Goal: Task Accomplishment & Management: Manage account settings

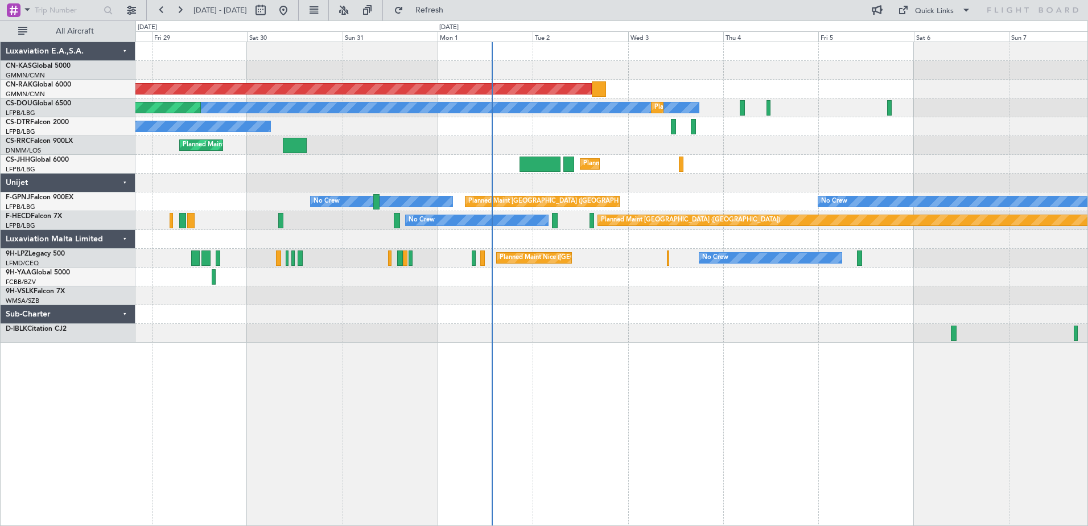
click at [645, 294] on div at bounding box center [611, 295] width 952 height 19
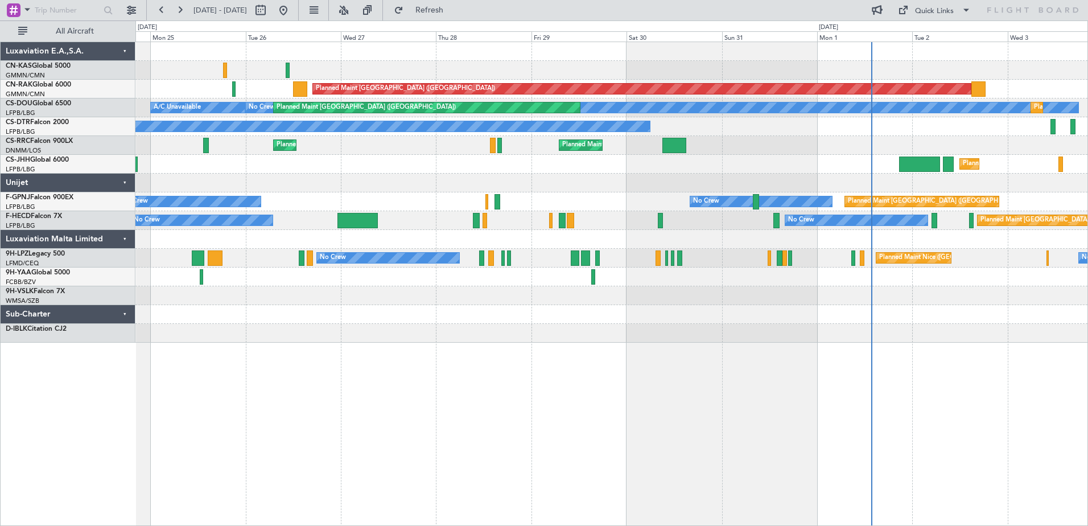
click at [781, 324] on div "Planned Maint [GEOGRAPHIC_DATA] ([GEOGRAPHIC_DATA]) No Crew Planned Maint [GEOG…" at bounding box center [611, 284] width 953 height 484
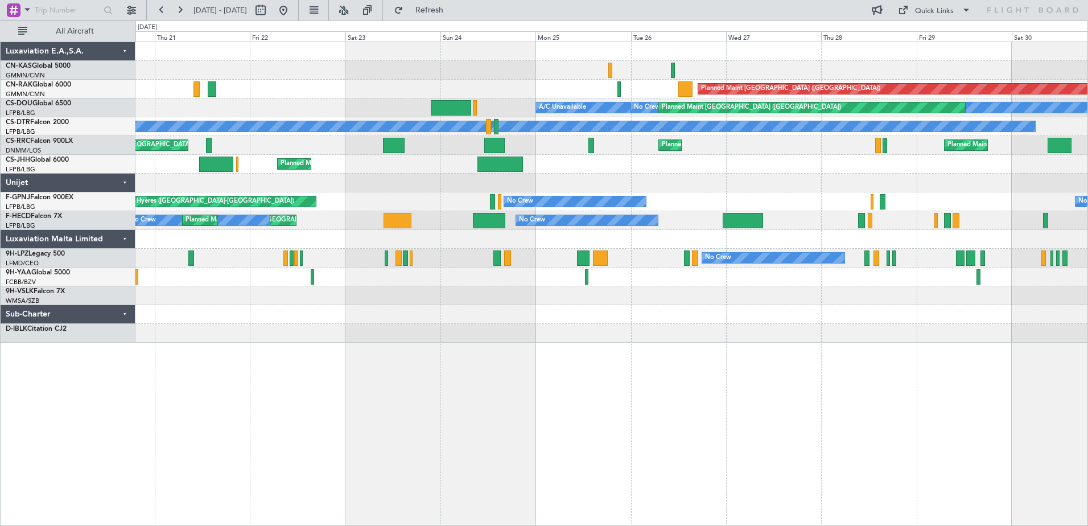
click at [757, 328] on div "Planned Maint [GEOGRAPHIC_DATA] ([GEOGRAPHIC_DATA]) No Crew Planned Maint [GEOG…" at bounding box center [611, 284] width 953 height 484
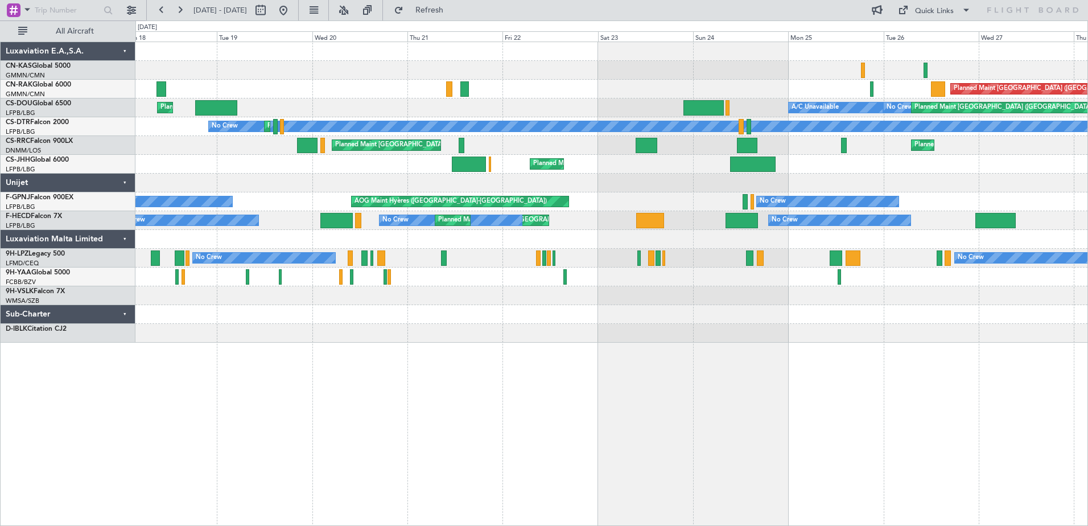
click at [616, 319] on div "Planned Maint [GEOGRAPHIC_DATA] ([GEOGRAPHIC_DATA]) No Crew Planned Maint [GEOG…" at bounding box center [611, 284] width 953 height 484
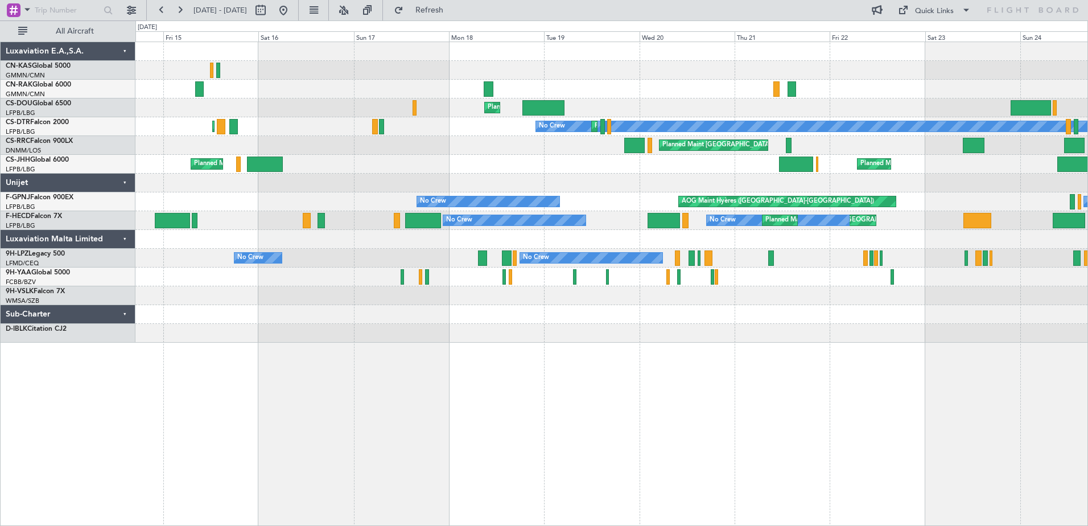
click at [619, 307] on div "Planned Maint Berlin (Brandenburg) Planned Maint London (Luton) Unplanned Maint…" at bounding box center [611, 284] width 953 height 484
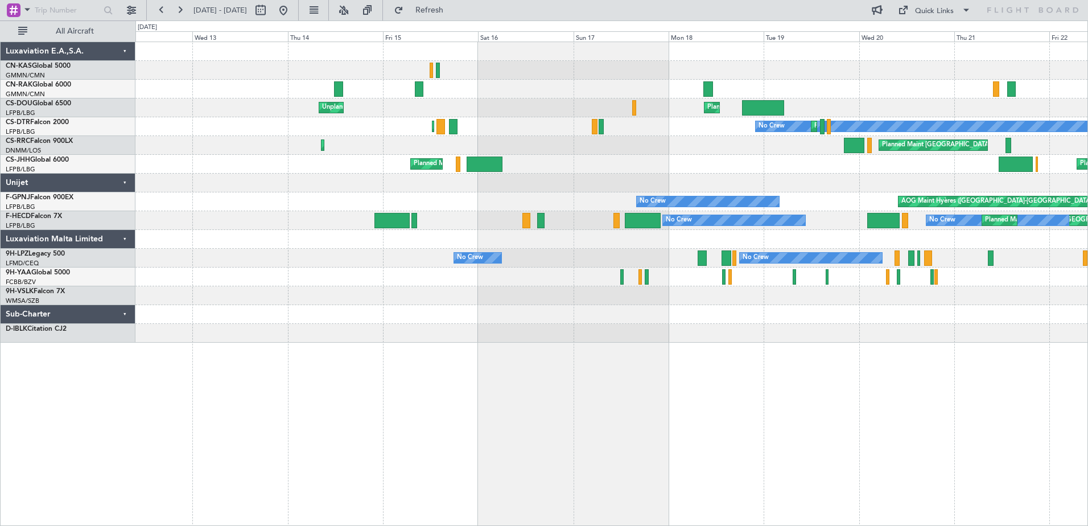
click at [555, 312] on div "Planned Maint London (Luton) Unplanned Maint Paris (Le Bourget) No Crew Planned…" at bounding box center [611, 284] width 953 height 484
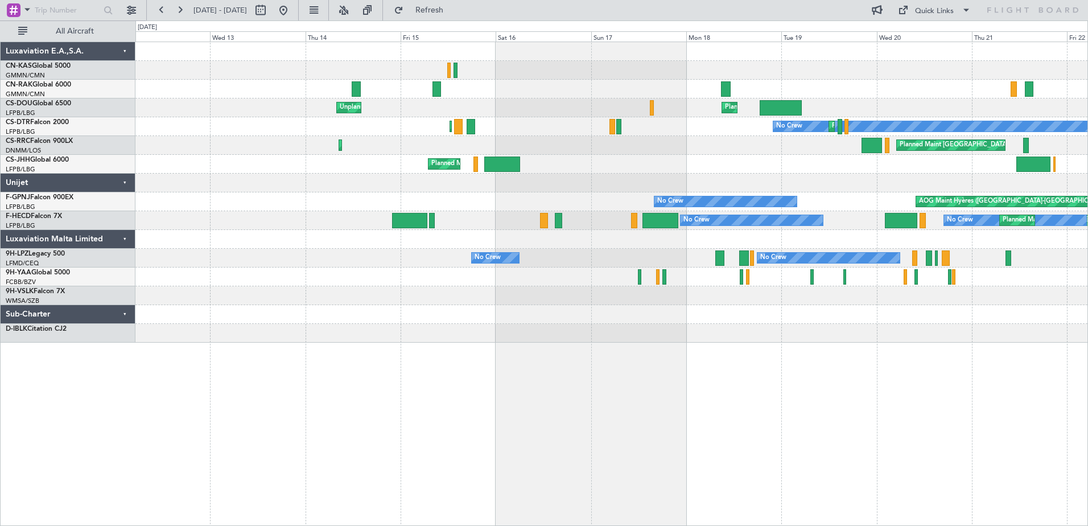
click at [343, 319] on div at bounding box center [611, 314] width 952 height 19
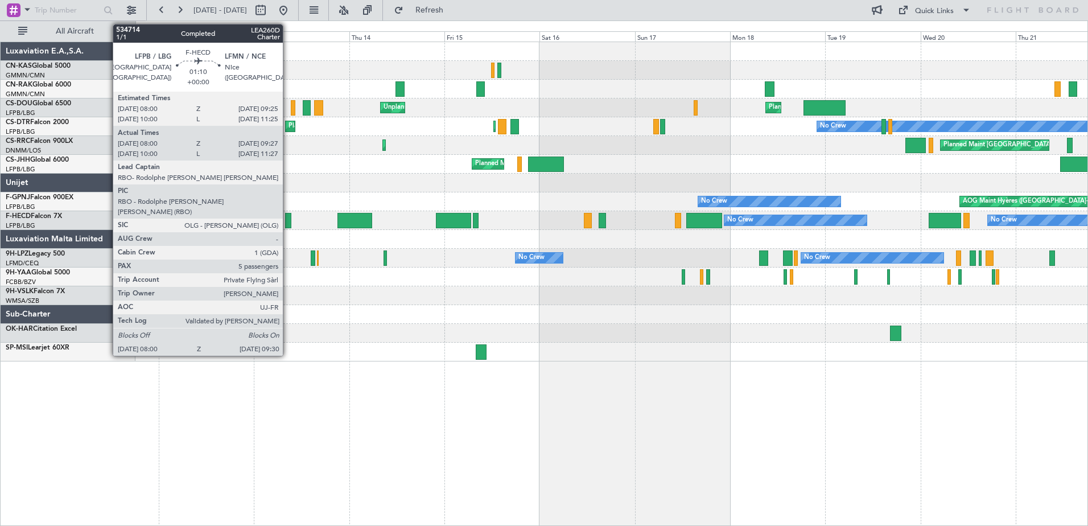
click at [288, 219] on div at bounding box center [288, 220] width 6 height 15
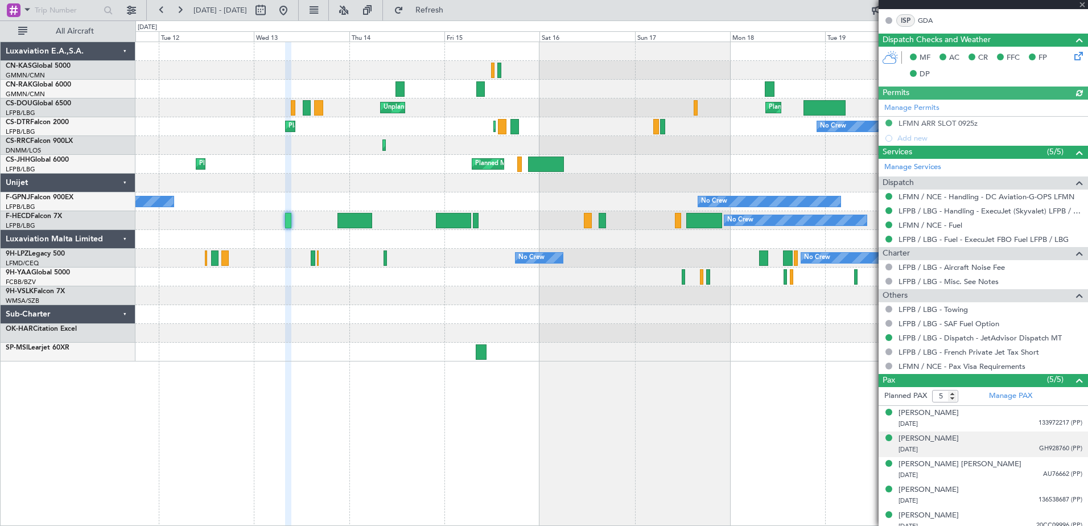
scroll to position [290, 0]
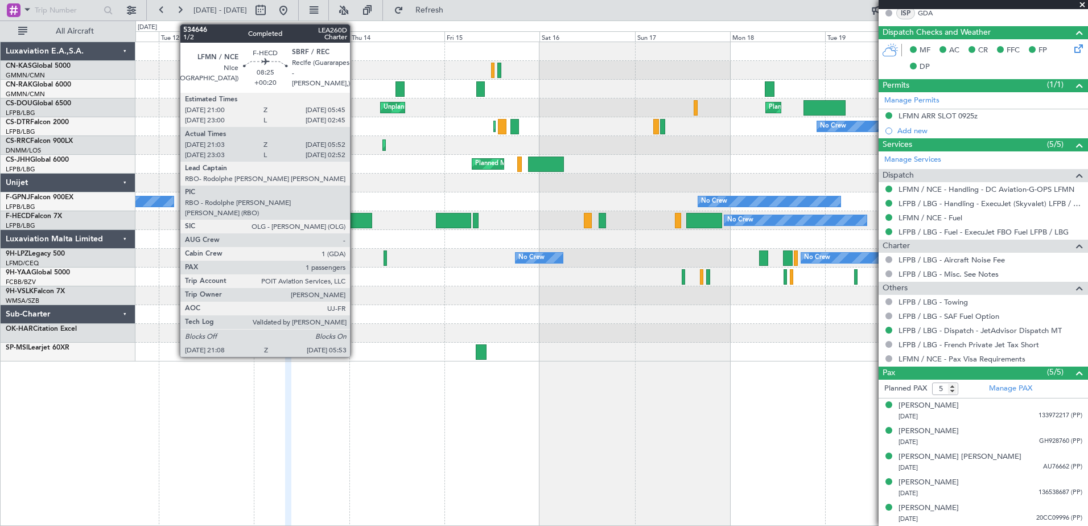
click at [355, 222] on div at bounding box center [354, 220] width 35 height 15
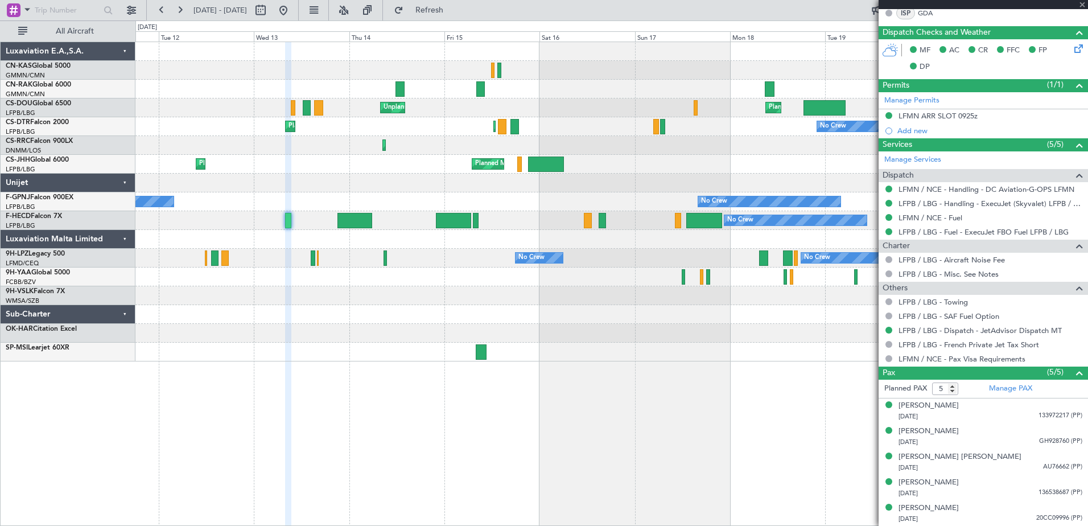
type input "+00:20"
type input "21:18"
type input "05:47"
type input "1"
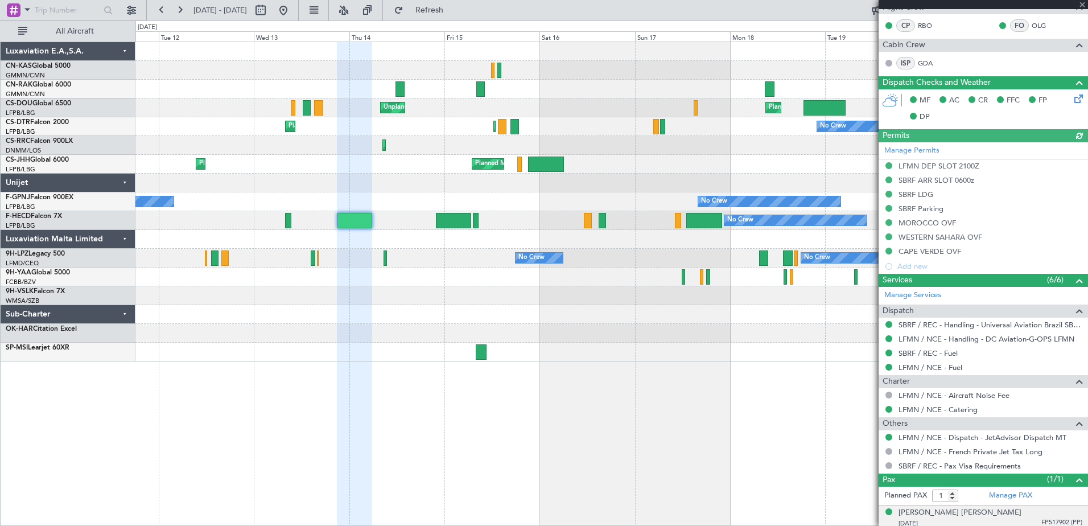
scroll to position [244, 0]
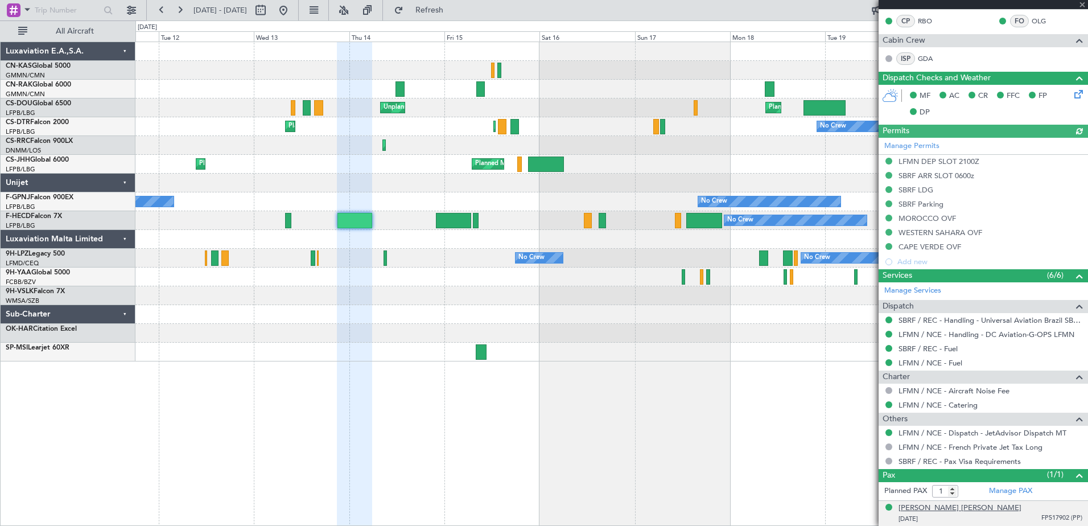
click at [953, 511] on div "Gustavo Henrique Zacharias Ribeiro" at bounding box center [960, 507] width 123 height 11
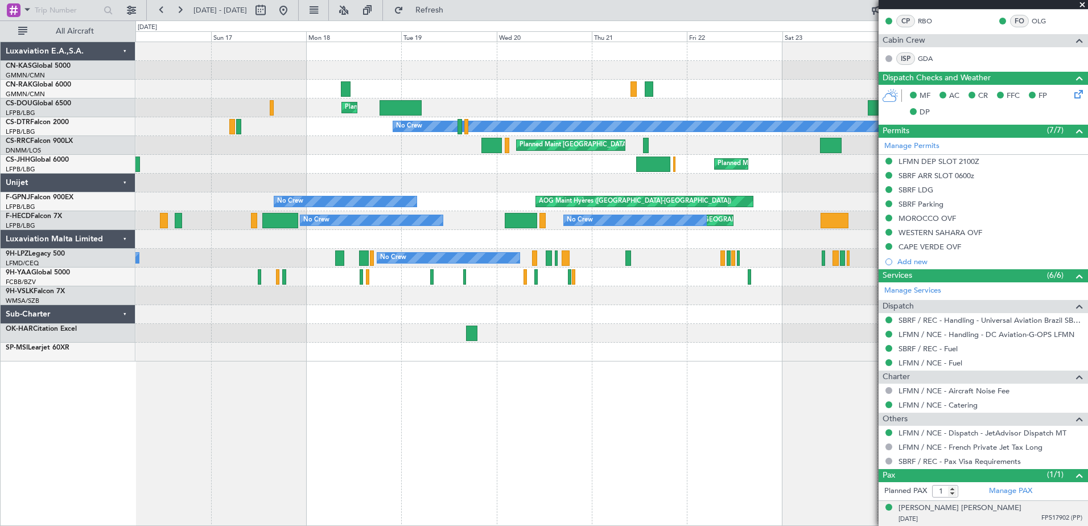
click at [226, 407] on div "Planned Maint Berlin (Brandenburg) Planned Maint London (Luton) A/C Unavailable…" at bounding box center [611, 284] width 953 height 484
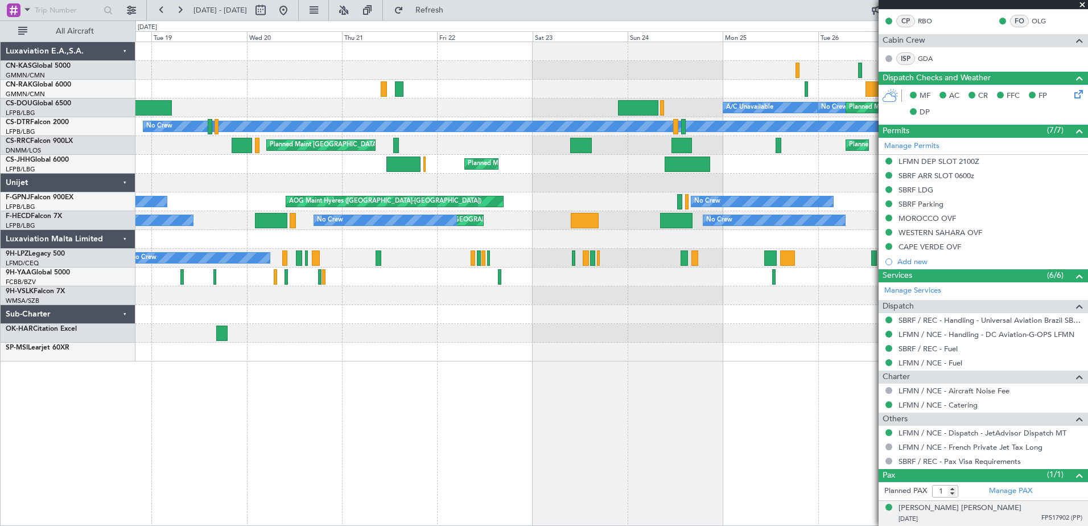
click at [225, 386] on div "Planned Maint Berlin (Brandenburg) A/C Unavailable No Crew Planned Maint Paris …" at bounding box center [611, 284] width 953 height 484
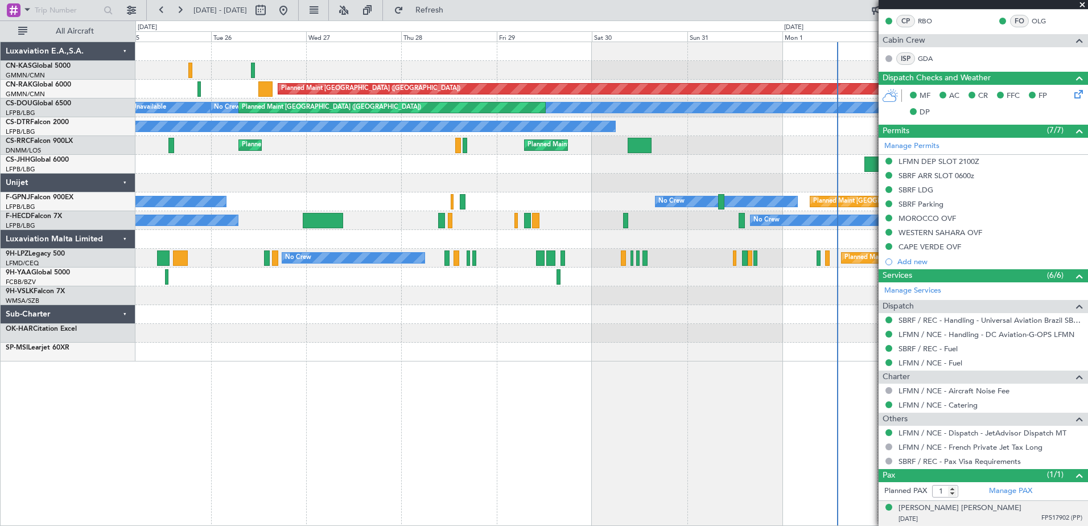
click at [252, 351] on div "Planned Maint Berlin (Brandenburg) A/C Unavailable No Crew Planned Maint Paris …" at bounding box center [611, 284] width 953 height 484
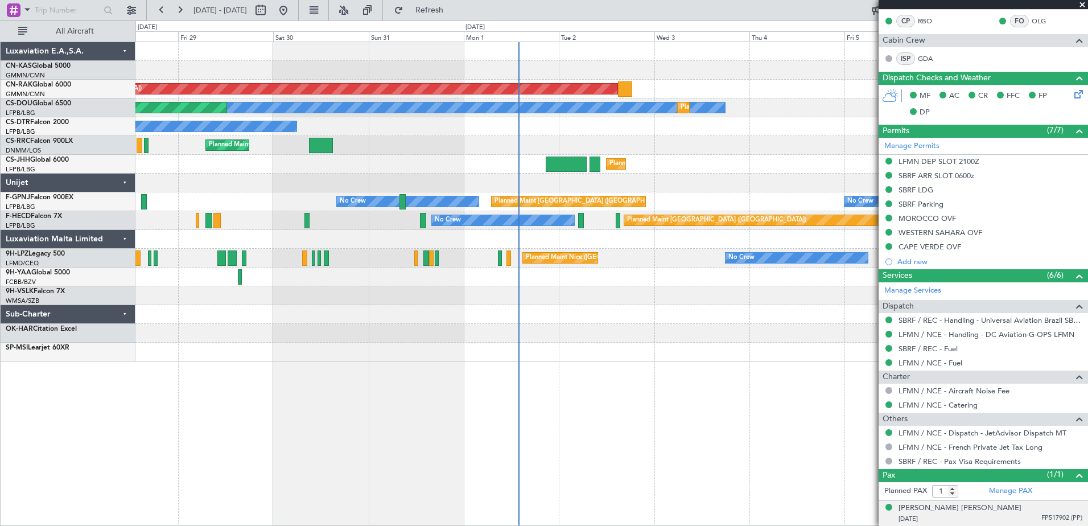
click at [312, 399] on div "Planned Maint Berlin (Brandenburg) No Crew Planned Maint Paris (Le Bourget) Pla…" at bounding box center [611, 284] width 953 height 484
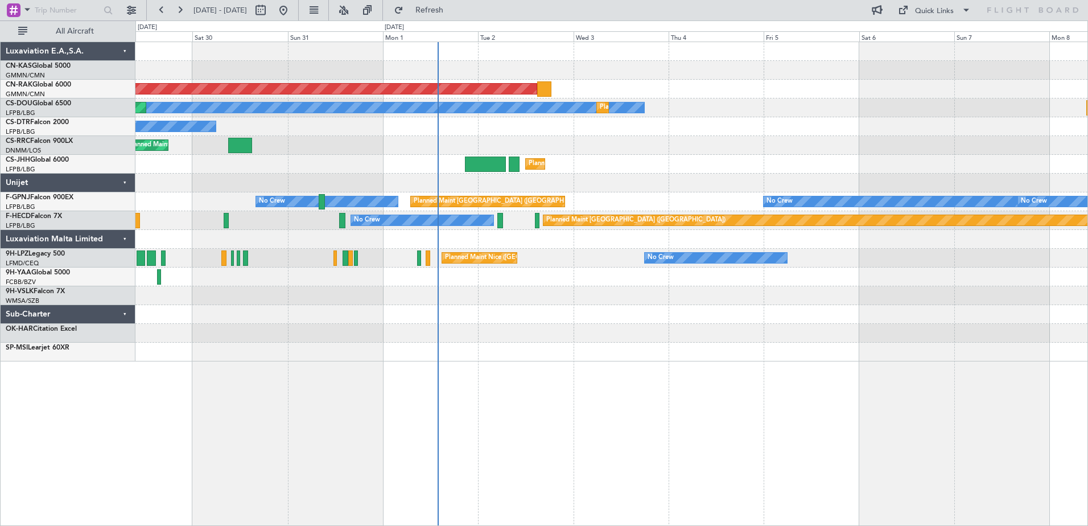
scroll to position [0, 0]
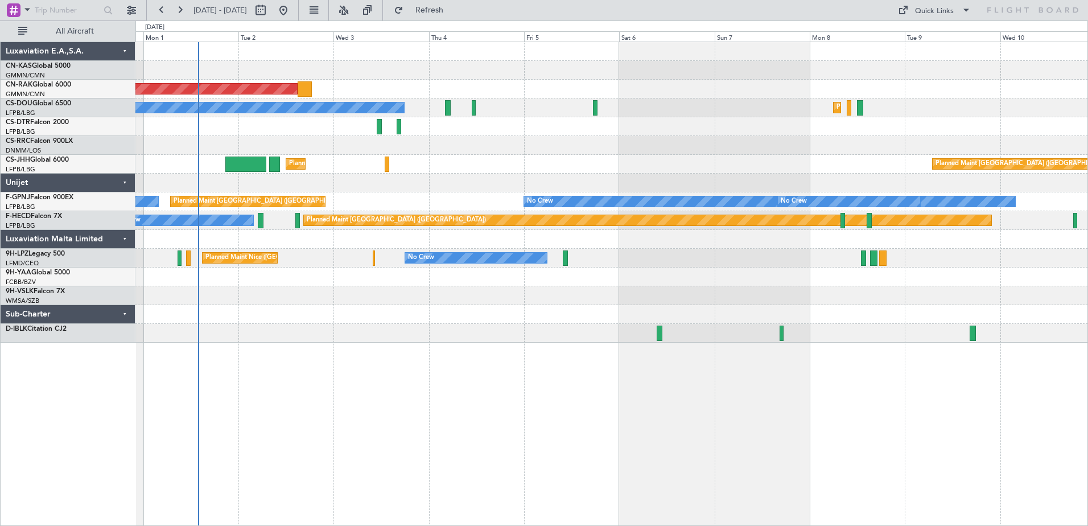
click at [350, 469] on div "Planned Maint [GEOGRAPHIC_DATA] ([GEOGRAPHIC_DATA]) Planned Maint [GEOGRAPHIC_D…" at bounding box center [611, 284] width 953 height 484
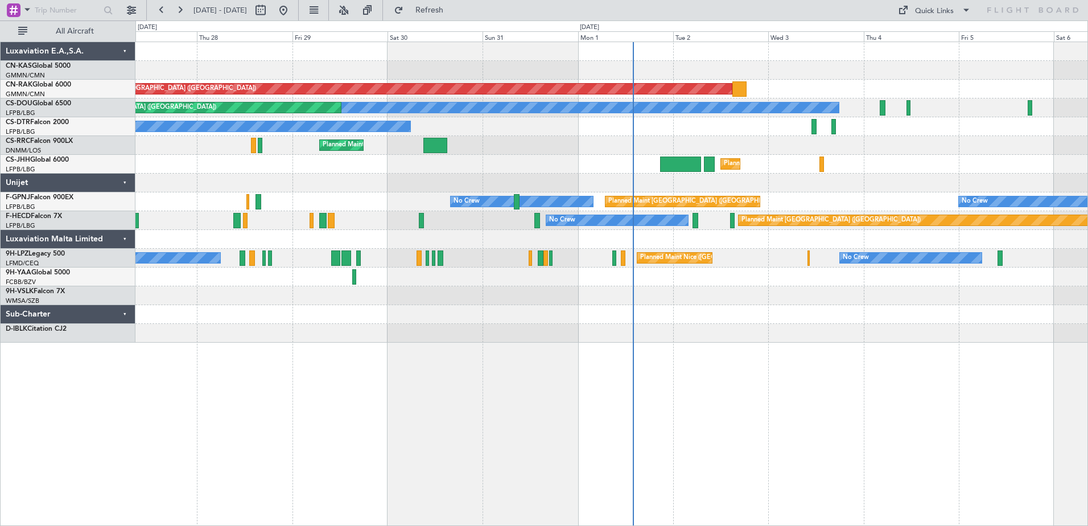
click at [918, 291] on div "Planned Maint [GEOGRAPHIC_DATA] ([GEOGRAPHIC_DATA]) Planned Maint [GEOGRAPHIC_D…" at bounding box center [611, 192] width 952 height 300
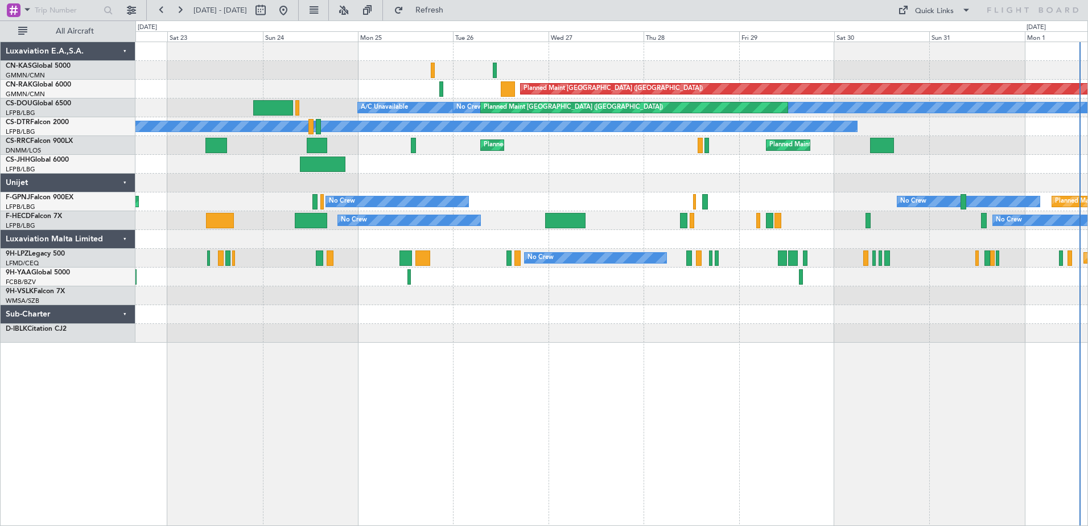
click at [831, 322] on div "Planned Maint [GEOGRAPHIC_DATA] ([GEOGRAPHIC_DATA]) No Crew Planned Maint [GEOG…" at bounding box center [611, 284] width 953 height 484
click at [760, 332] on div "Planned Maint [GEOGRAPHIC_DATA] ([GEOGRAPHIC_DATA]) No Crew Planned Maint [GEOG…" at bounding box center [611, 284] width 953 height 484
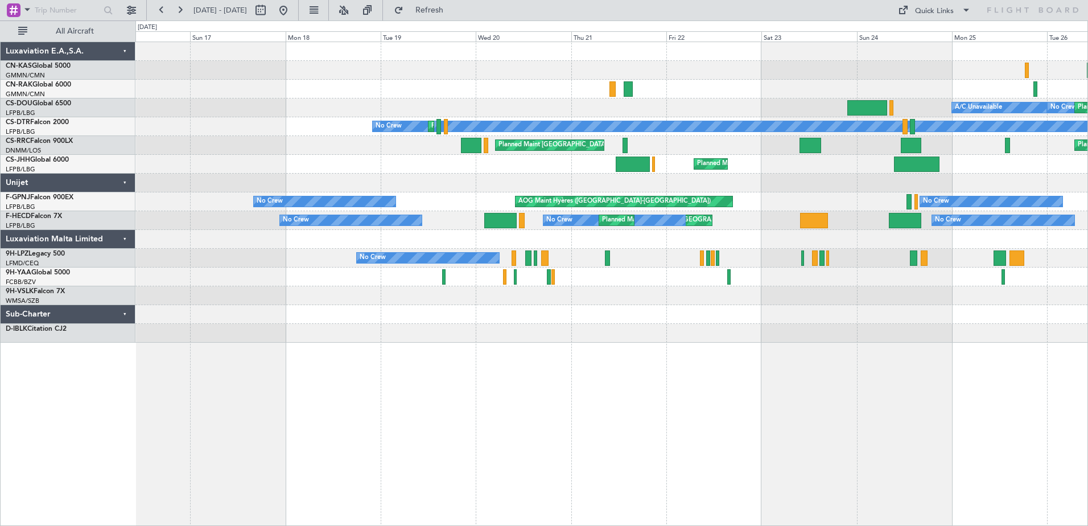
click at [620, 348] on div "Planned Maint [GEOGRAPHIC_DATA] ([GEOGRAPHIC_DATA]) No Crew Planned Maint [GEOG…" at bounding box center [611, 284] width 953 height 484
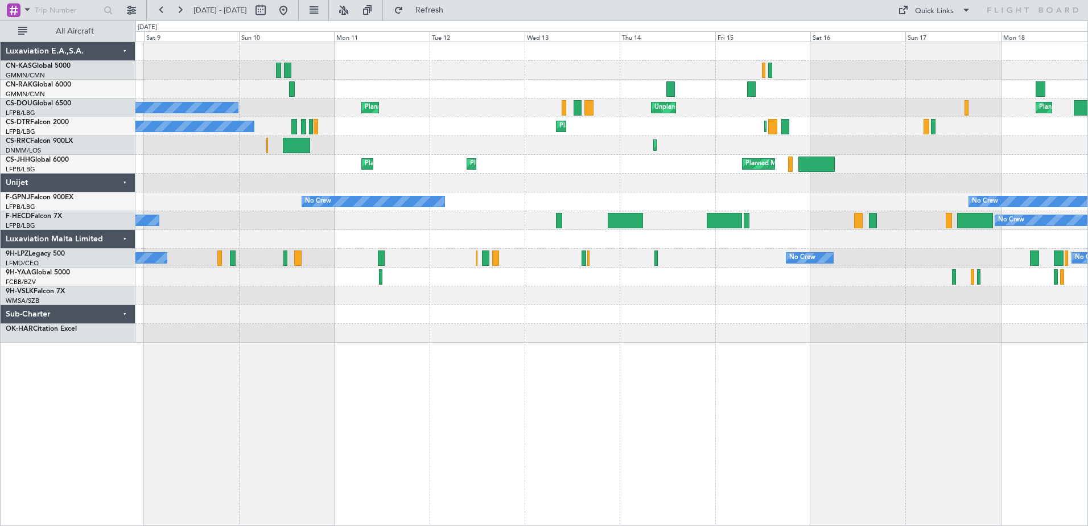
click at [918, 370] on div "Planned Maint [GEOGRAPHIC_DATA] ([GEOGRAPHIC_DATA]) Unplanned Maint [GEOGRAPHIC…" at bounding box center [611, 284] width 953 height 484
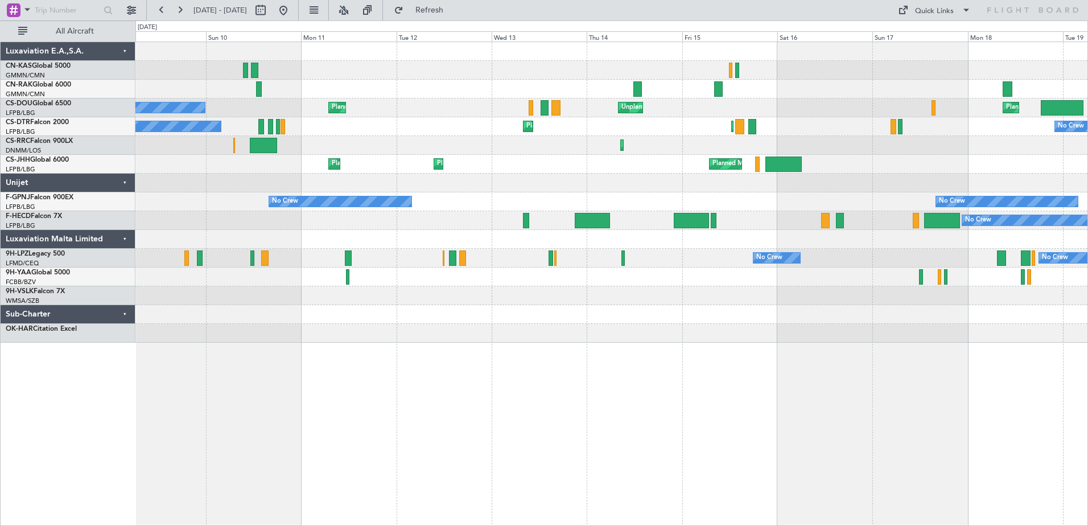
click at [275, 348] on div "Unplanned Maint [GEOGRAPHIC_DATA] ([GEOGRAPHIC_DATA]) Planned Maint [GEOGRAPHIC…" at bounding box center [611, 284] width 953 height 484
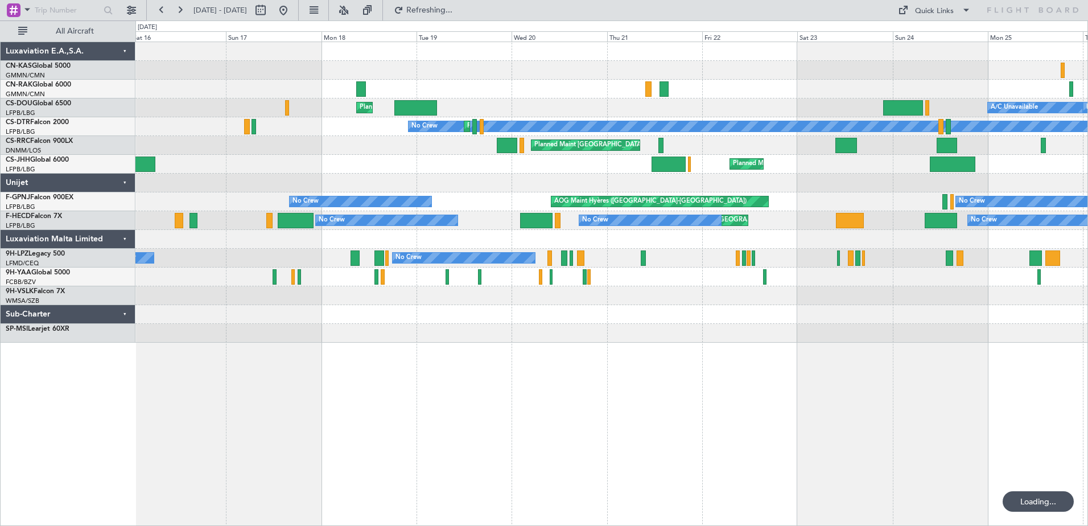
click at [129, 395] on div "Planned Maint [GEOGRAPHIC_DATA] ([GEOGRAPHIC_DATA]) A/C Unavailable Planned Mai…" at bounding box center [544, 272] width 1088 height 505
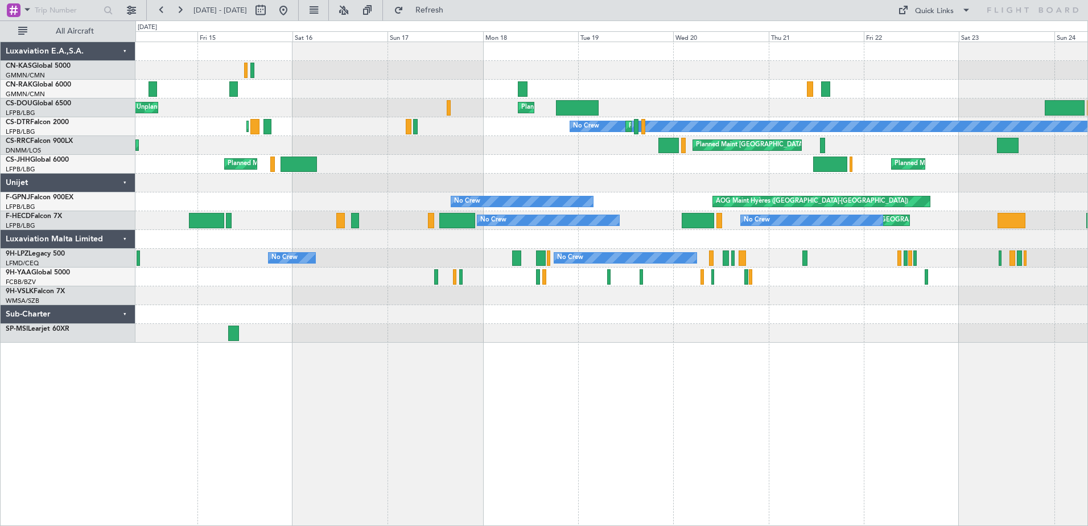
click at [913, 388] on div "Planned Maint [GEOGRAPHIC_DATA] ([GEOGRAPHIC_DATA]) Planned Maint [GEOGRAPHIC_D…" at bounding box center [611, 284] width 953 height 484
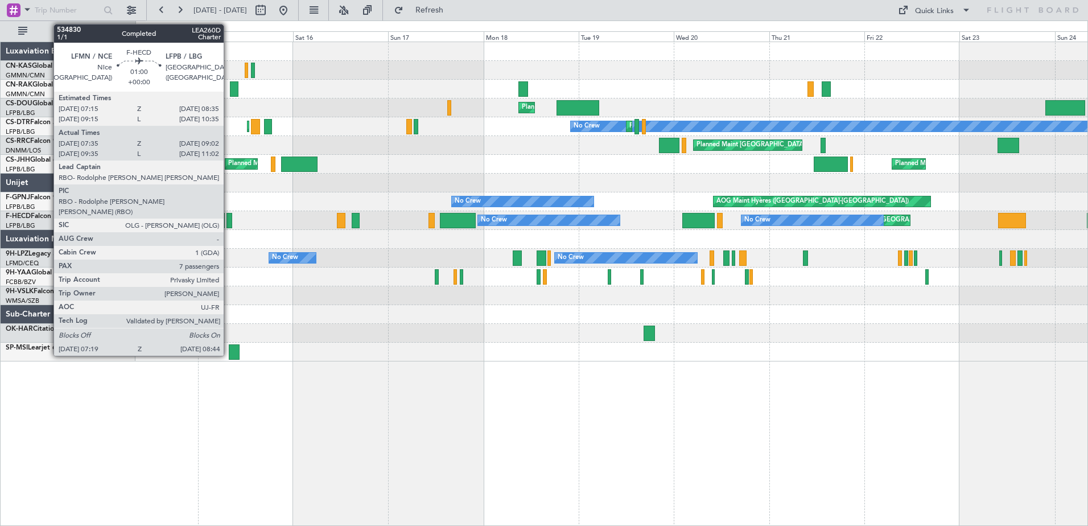
click at [229, 221] on div at bounding box center [229, 220] width 6 height 15
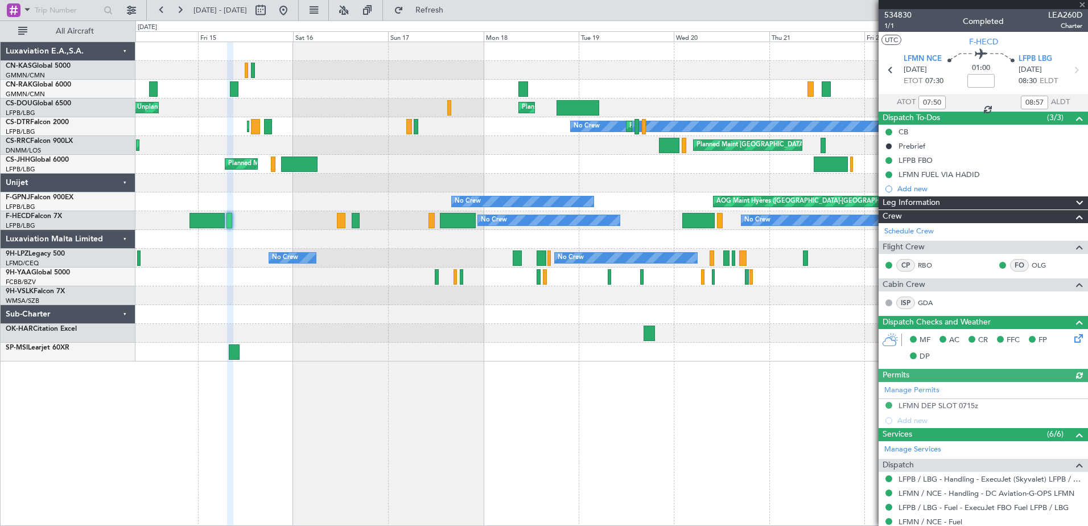
scroll to position [312, 0]
